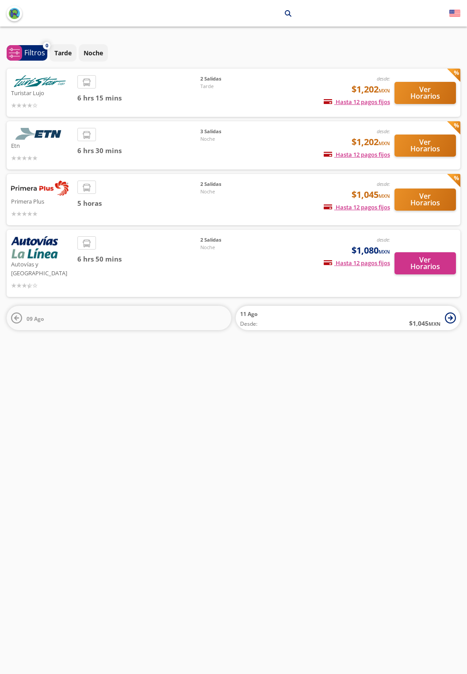
click at [39, 253] on img at bounding box center [34, 247] width 47 height 22
click at [416, 264] on button "Ver Horarios" at bounding box center [426, 263] width 62 height 22
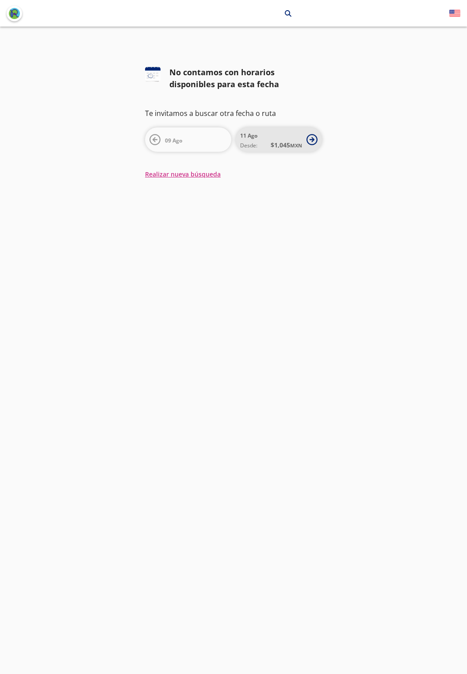
click at [293, 139] on span "[DATE] Desde: $ 1,045 MXN" at bounding box center [271, 140] width 62 height 20
